Goal: Task Accomplishment & Management: Use online tool/utility

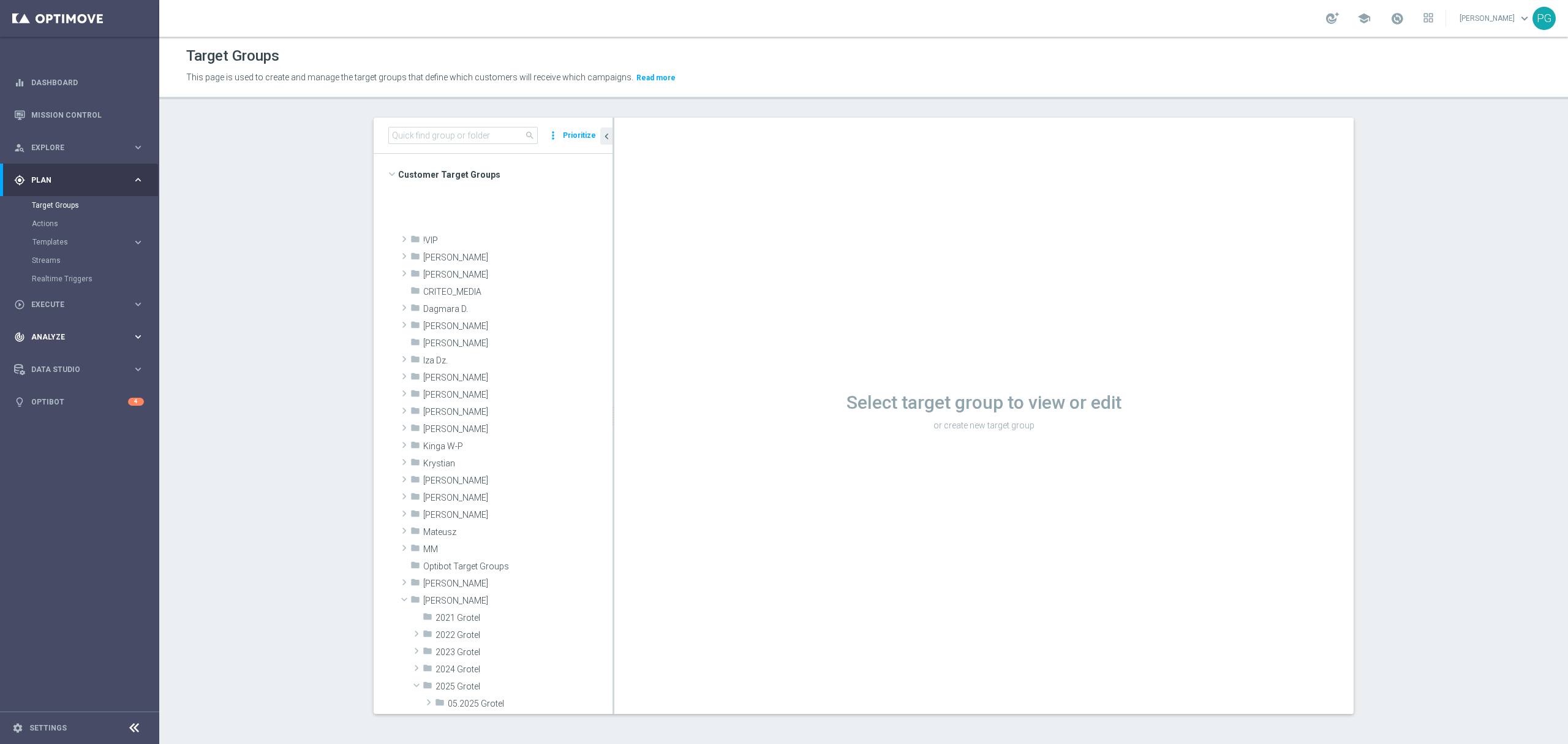
scroll to position [388, 0]
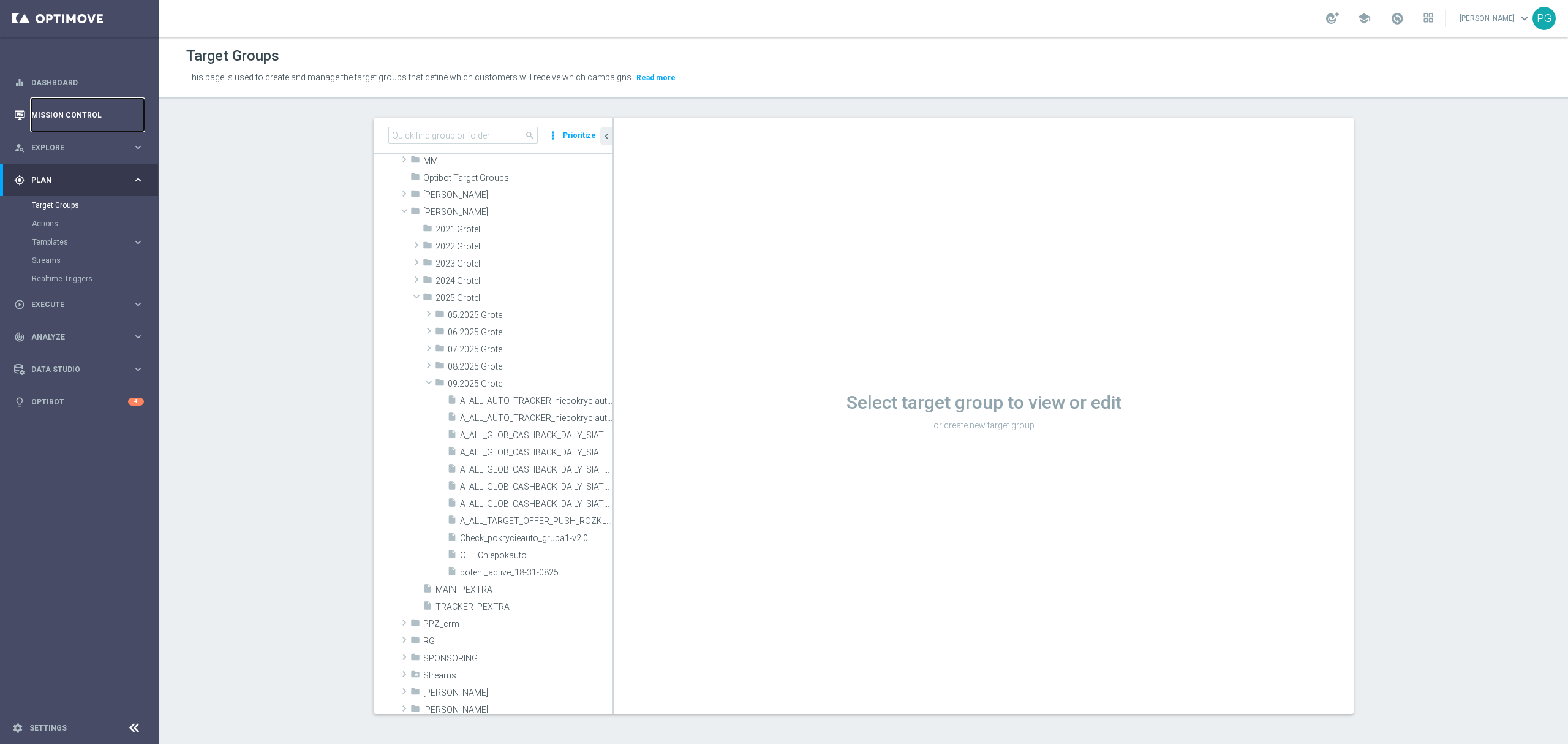
click at [54, 116] on link "Mission Control" at bounding box center [88, 115] width 113 height 33
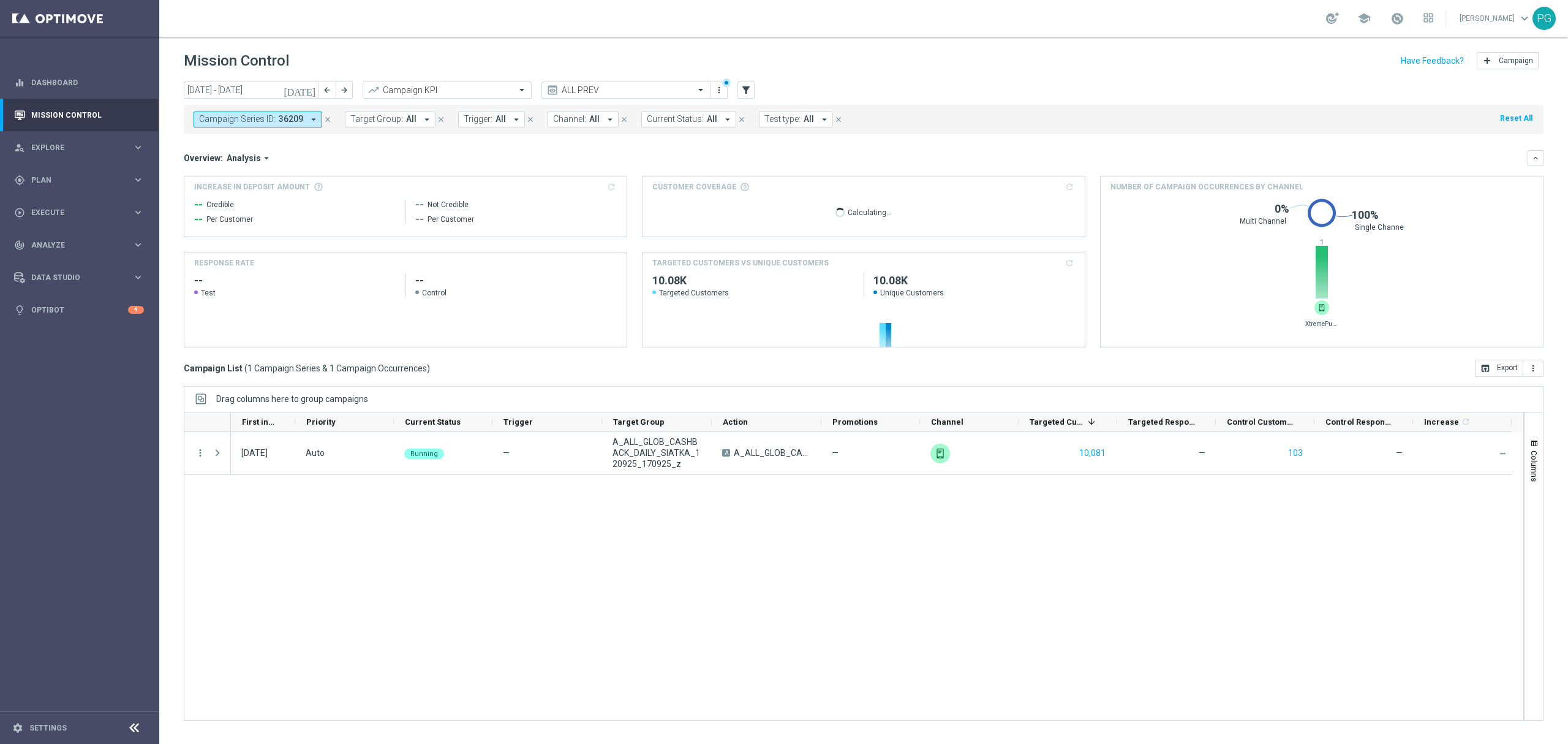
click at [284, 118] on span "36209" at bounding box center [291, 119] width 24 height 11
click at [326, 116] on icon "close" at bounding box center [328, 120] width 9 height 9
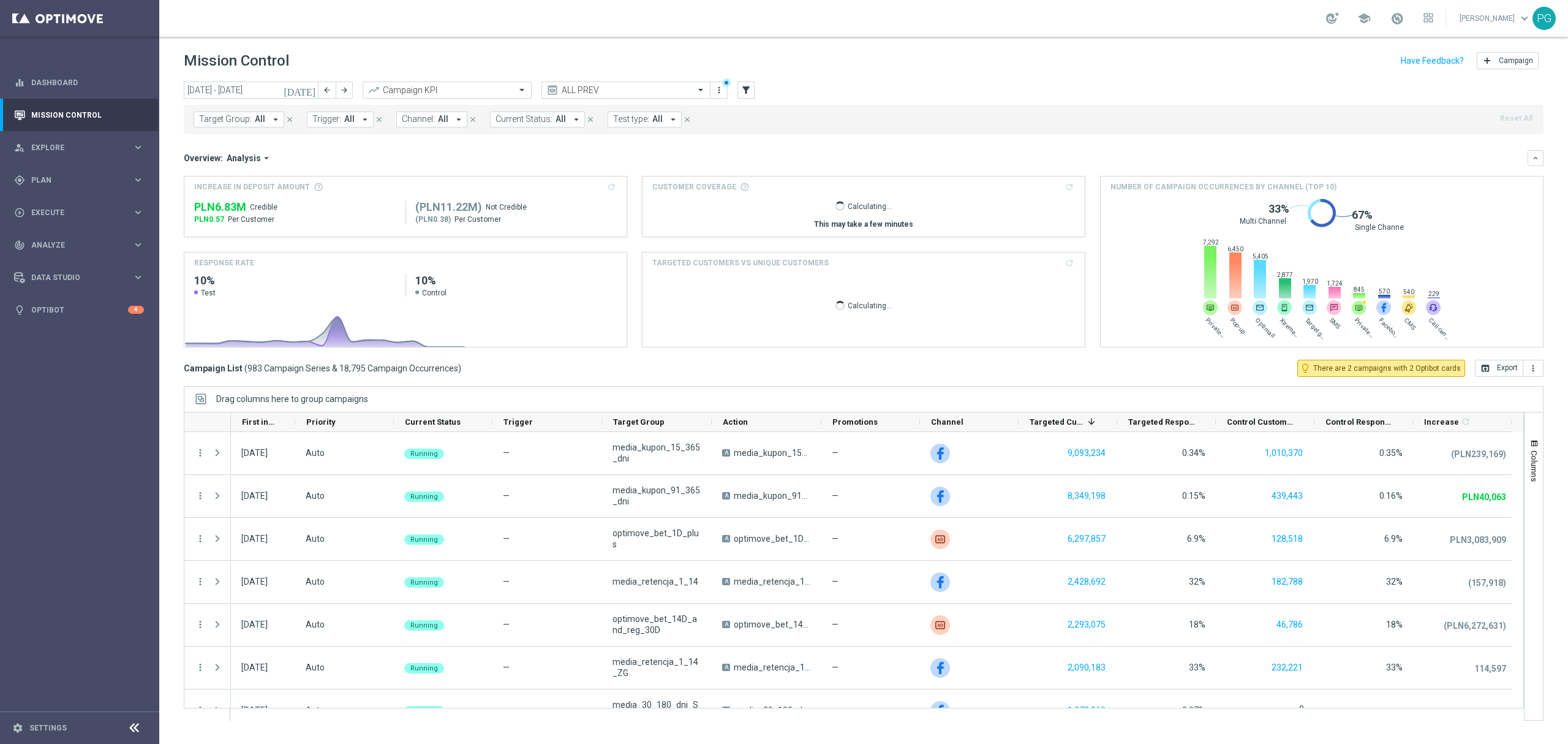
click at [256, 120] on span "All" at bounding box center [260, 119] width 11 height 11
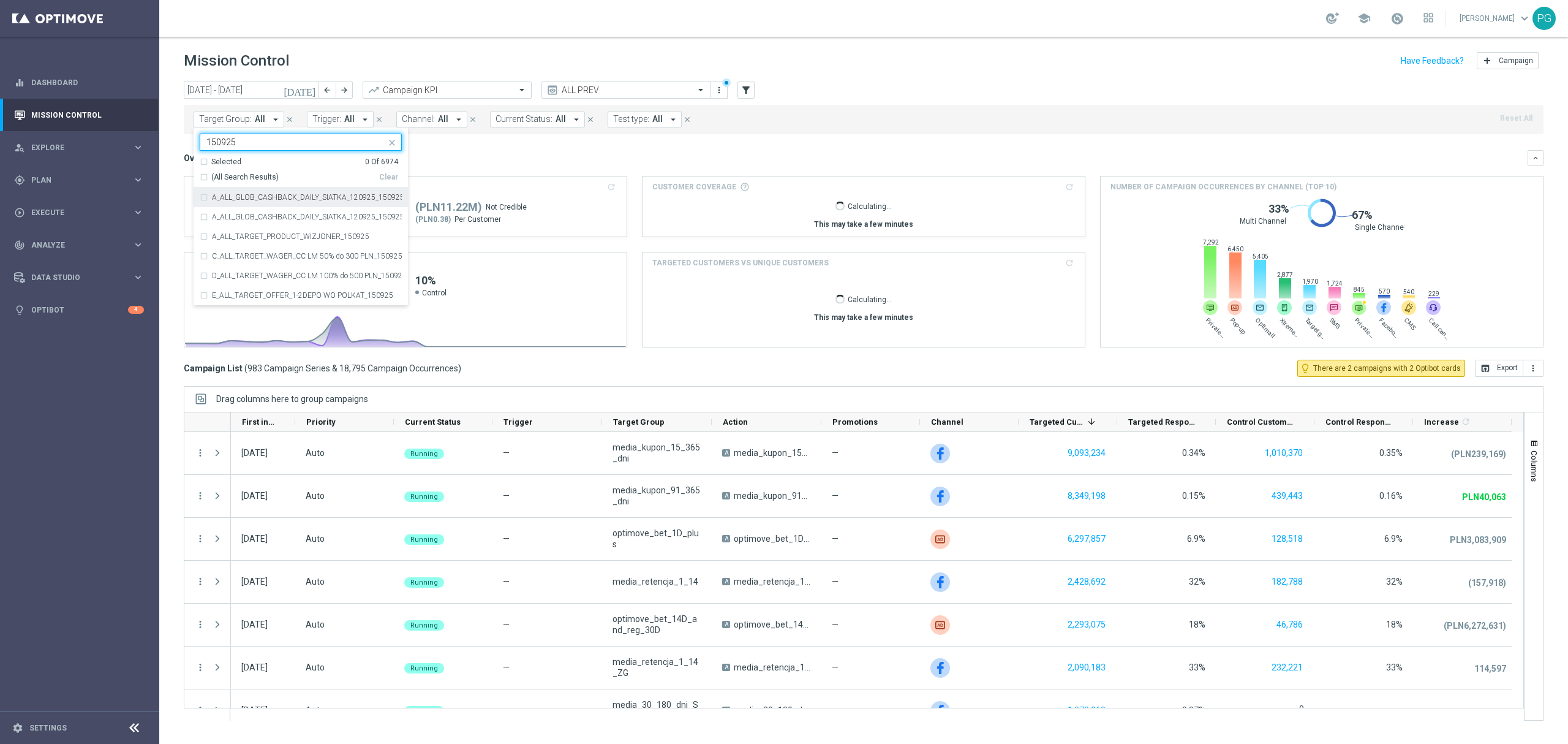
click at [253, 179] on span "(All Search Results)" at bounding box center [245, 177] width 68 height 11
type input "150925"
click at [456, 157] on div "Overview: Analysis arrow_drop_down" at bounding box center [856, 157] width 1344 height 11
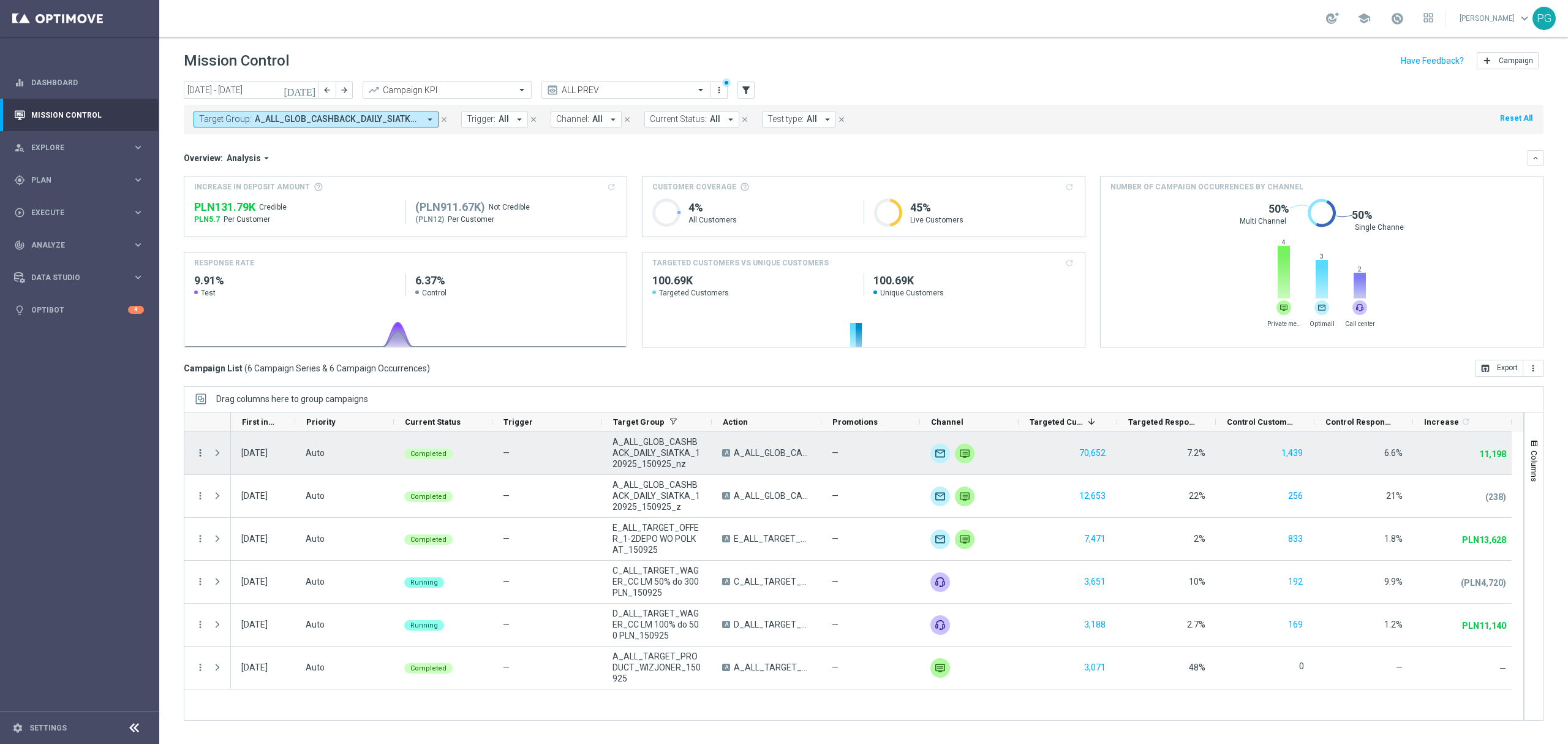
click at [202, 454] on icon "more_vert" at bounding box center [199, 453] width 11 height 11
click at [259, 479] on span "Campaign Metrics" at bounding box center [256, 479] width 63 height 9
click at [199, 450] on icon "more_vert" at bounding box center [199, 453] width 11 height 11
click at [298, 492] on div "Channel Metrics" at bounding box center [282, 496] width 114 height 9
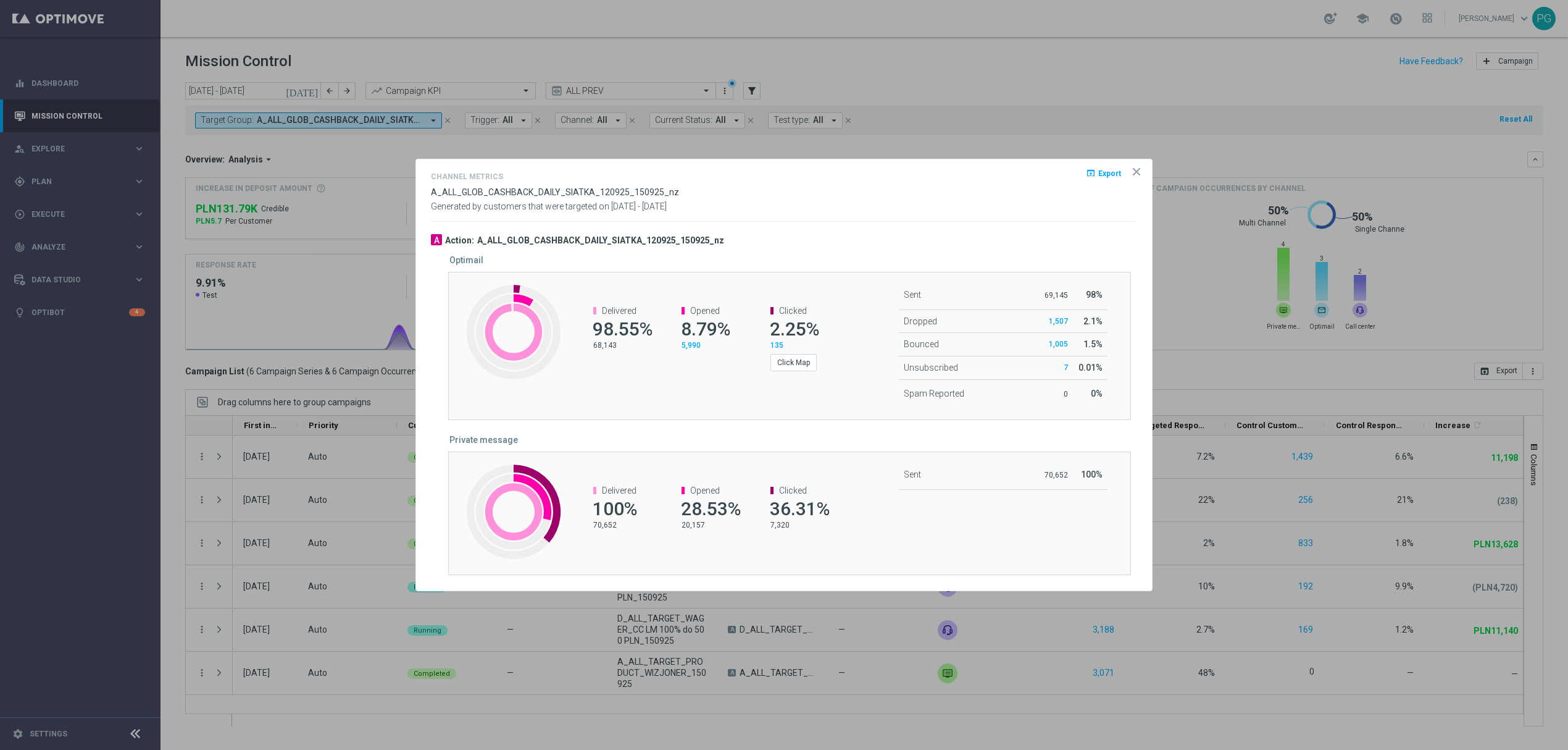
click at [1137, 171] on icon "icon" at bounding box center [1137, 172] width 6 height 6
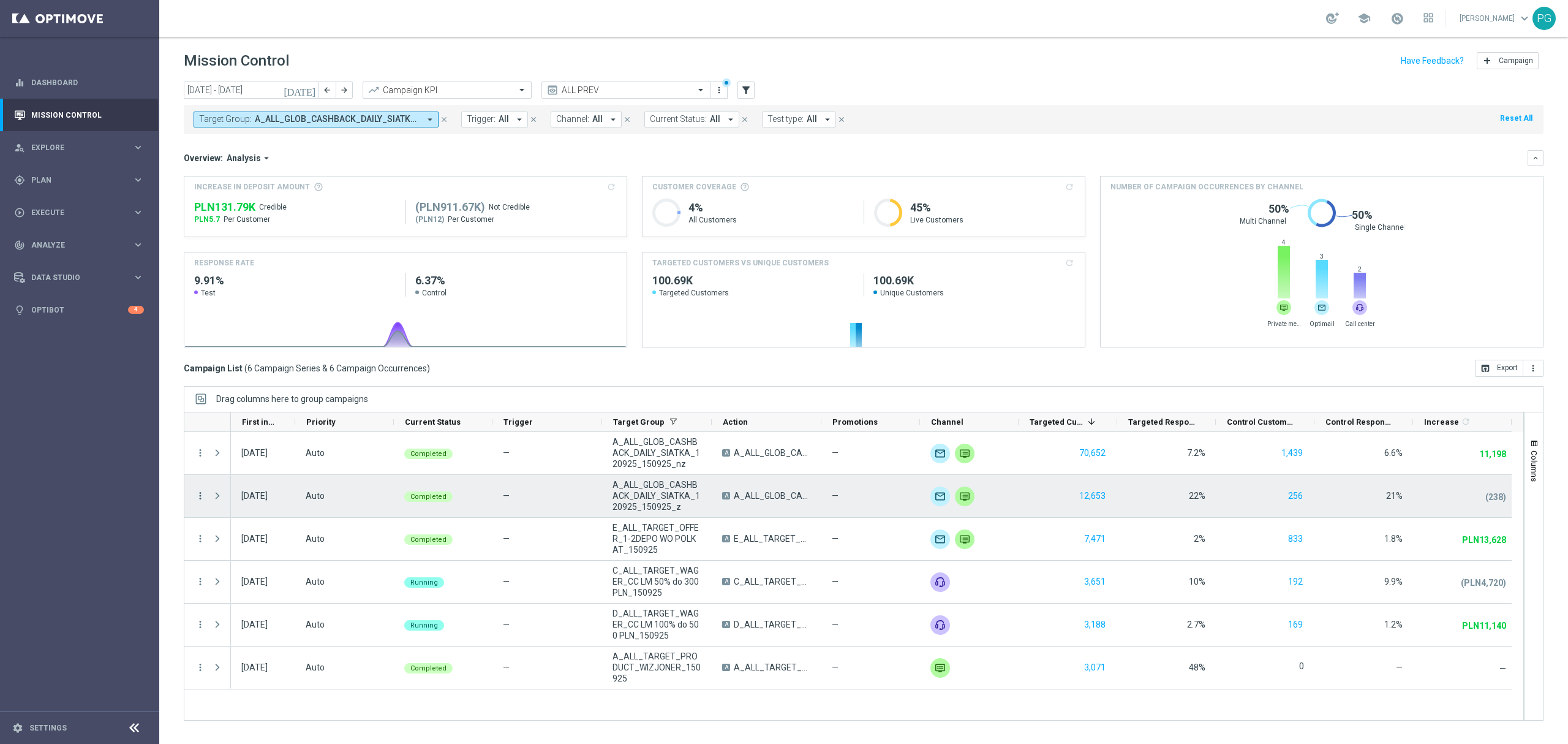
click at [202, 492] on icon "more_vert" at bounding box center [199, 495] width 11 height 11
click at [255, 536] on span "Channel Metrics" at bounding box center [254, 539] width 58 height 9
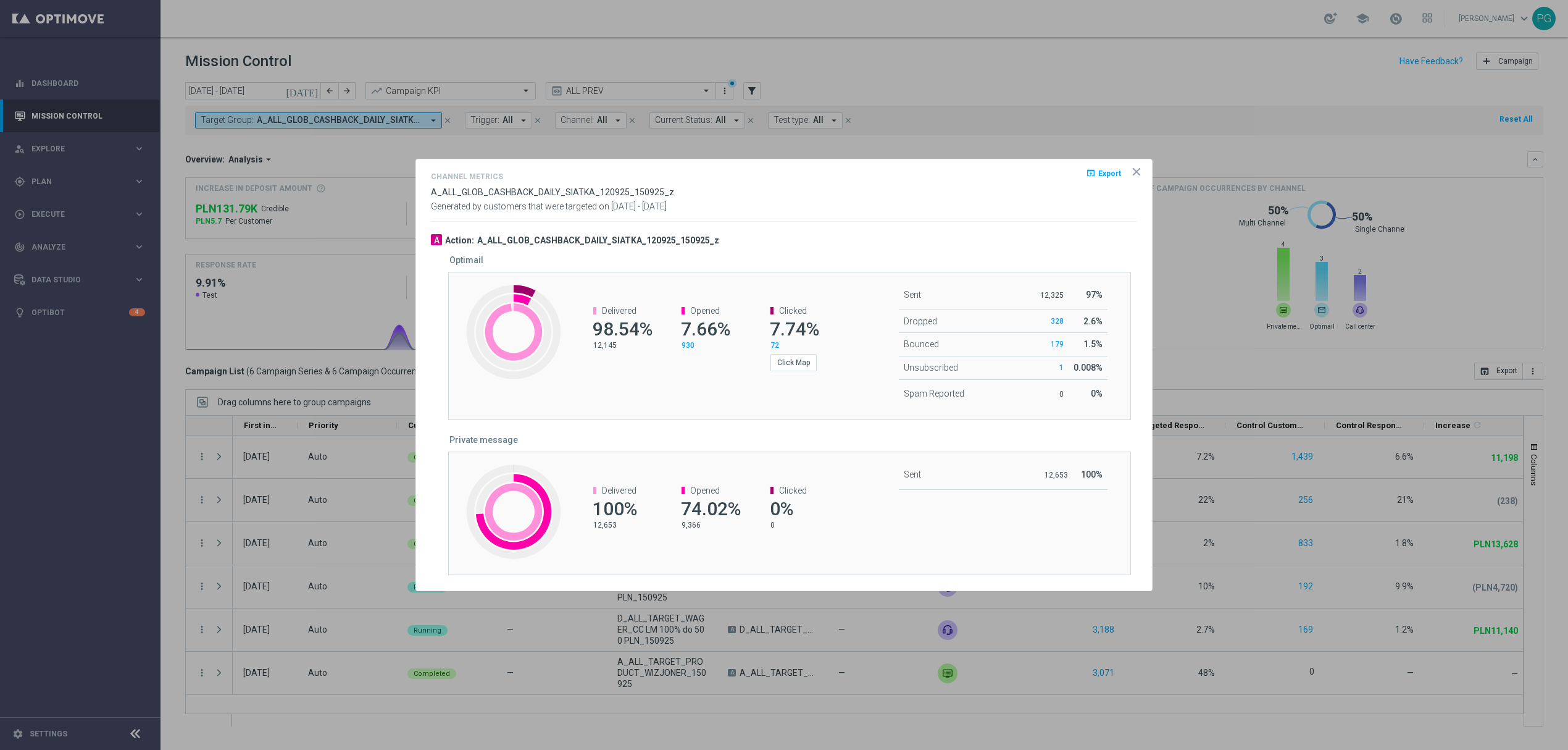
click at [1136, 173] on icon "icon" at bounding box center [1136, 171] width 12 height 12
